Goal: Task Accomplishment & Management: Use online tool/utility

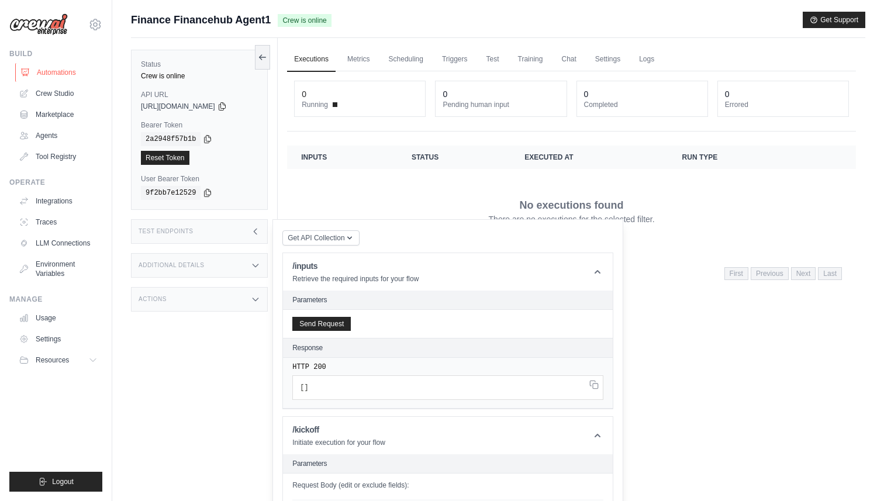
click at [74, 67] on link "Automations" at bounding box center [59, 72] width 88 height 19
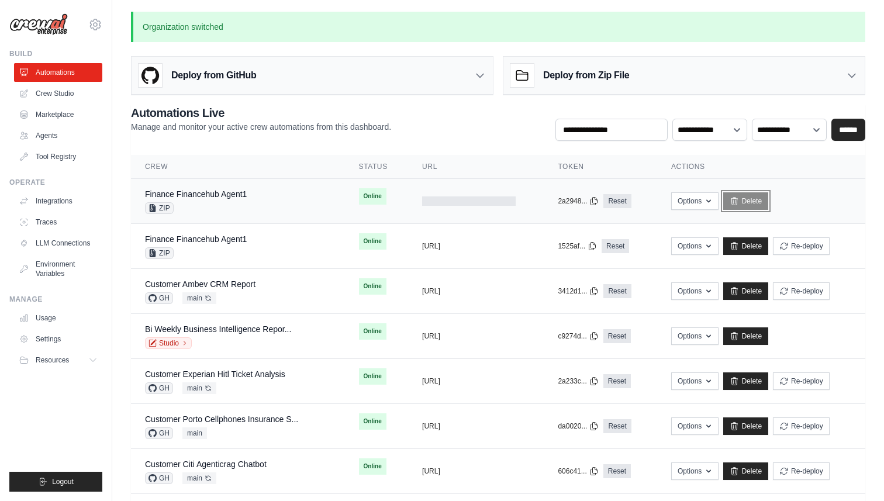
click at [749, 200] on link "Delete" at bounding box center [745, 201] width 45 height 18
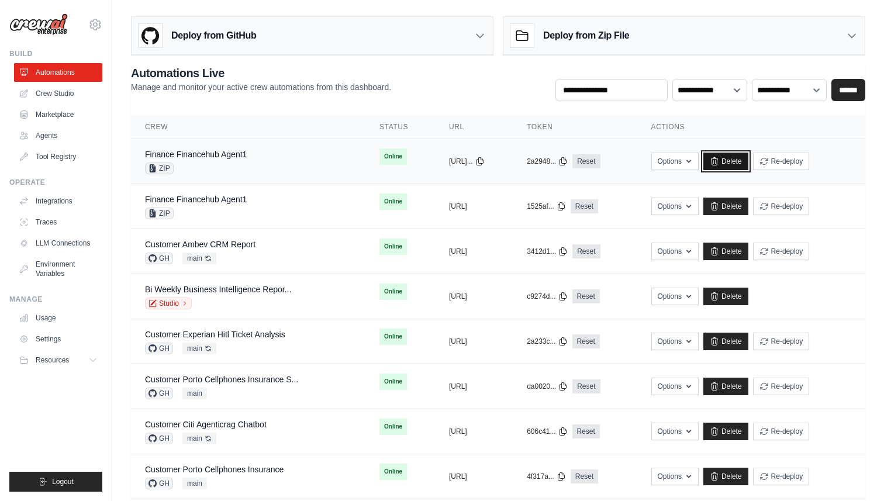
click at [748, 160] on link "Delete" at bounding box center [725, 162] width 45 height 18
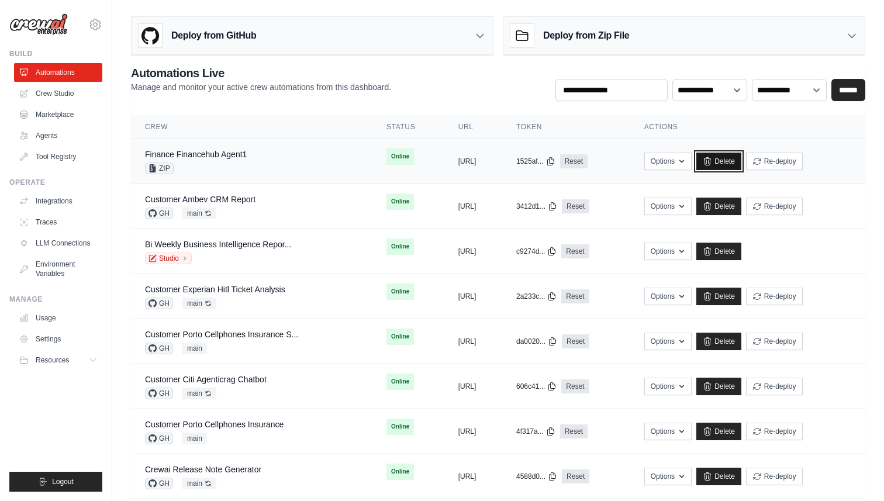
click at [712, 164] on icon at bounding box center [707, 161] width 9 height 9
